Goal: Find specific page/section

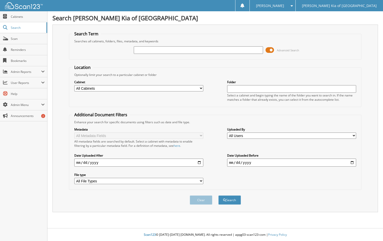
click at [181, 49] on input "text" at bounding box center [198, 50] width 129 height 8
type input "30488"
click at [218, 196] on button "Search" at bounding box center [229, 200] width 23 height 9
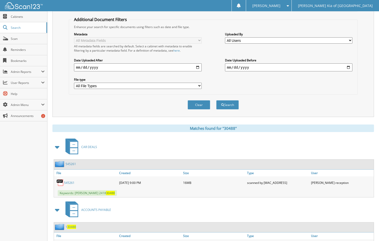
scroll to position [100, 0]
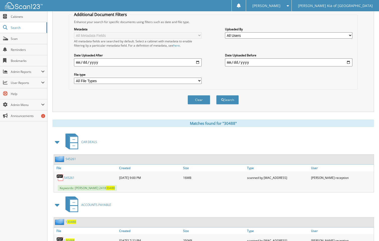
click at [69, 176] on link "545261" at bounding box center [69, 178] width 11 height 4
click at [366, 5] on span "[PERSON_NAME] Kia of [GEOGRAPHIC_DATA]" at bounding box center [335, 5] width 75 height 3
click at [289, 4] on span at bounding box center [286, 6] width 5 height 4
click at [292, 24] on link "Logout" at bounding box center [268, 24] width 45 height 9
